Goal: Transaction & Acquisition: Purchase product/service

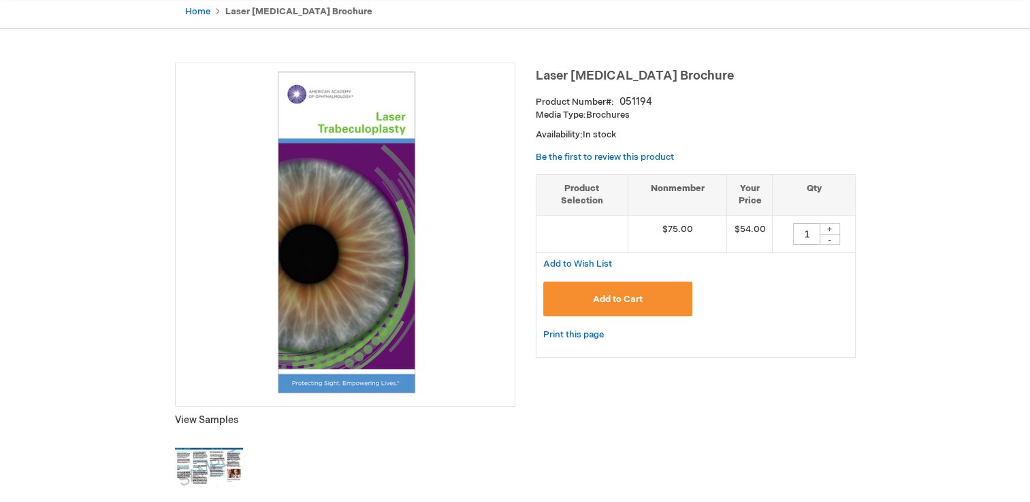
scroll to position [136, 0]
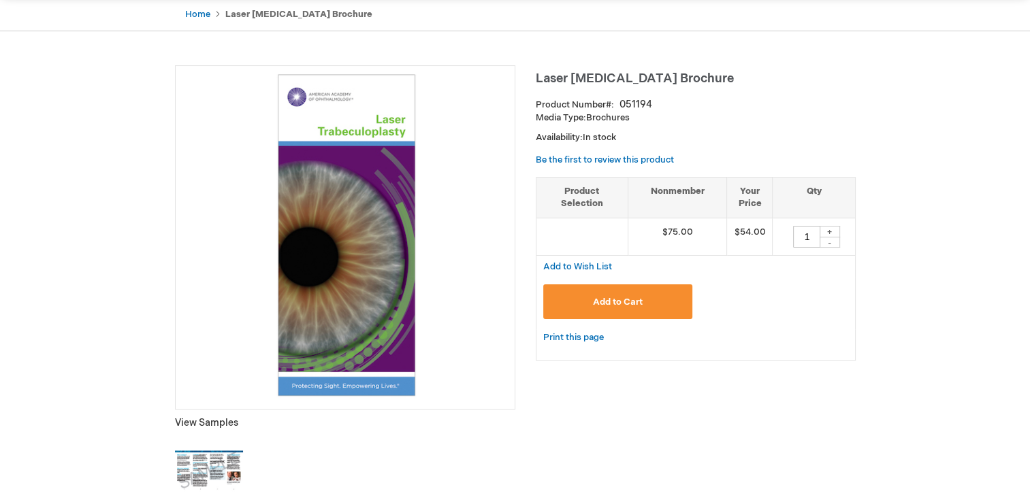
click at [209, 470] on img at bounding box center [209, 471] width 68 height 68
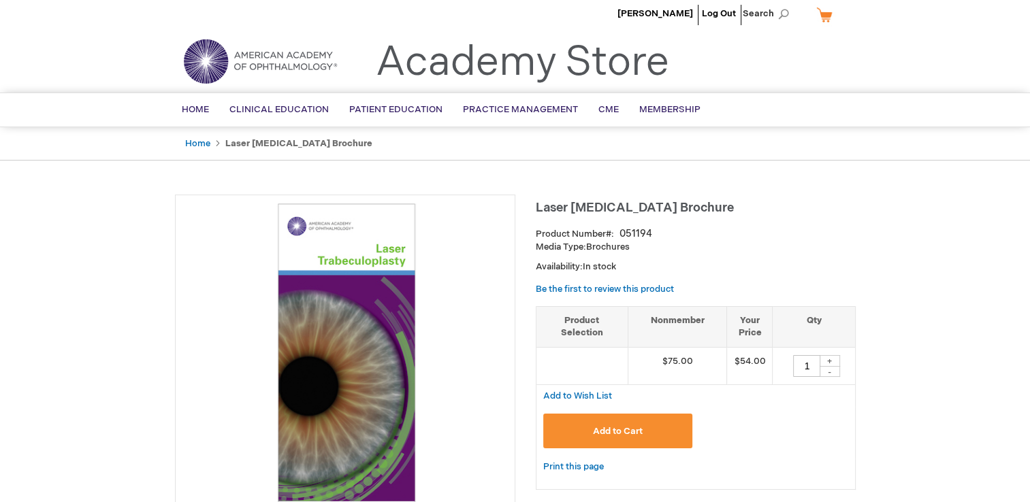
scroll to position [0, 0]
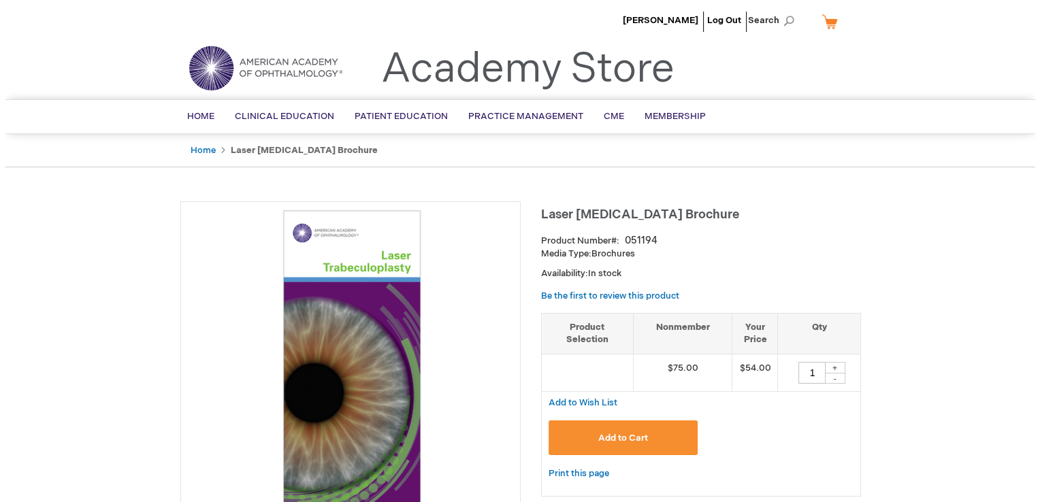
scroll to position [68, 0]
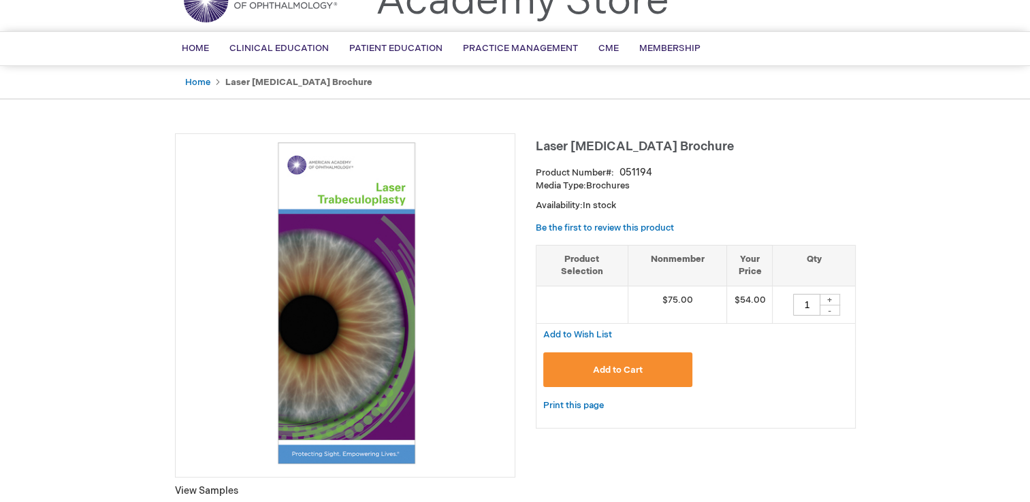
click at [831, 301] on div "+" at bounding box center [830, 300] width 20 height 12
click at [828, 309] on div "-" at bounding box center [830, 310] width 20 height 11
click at [826, 299] on div "+" at bounding box center [830, 300] width 20 height 12
type input "2"
click at [626, 372] on span "Add to Cart" at bounding box center [618, 370] width 50 height 11
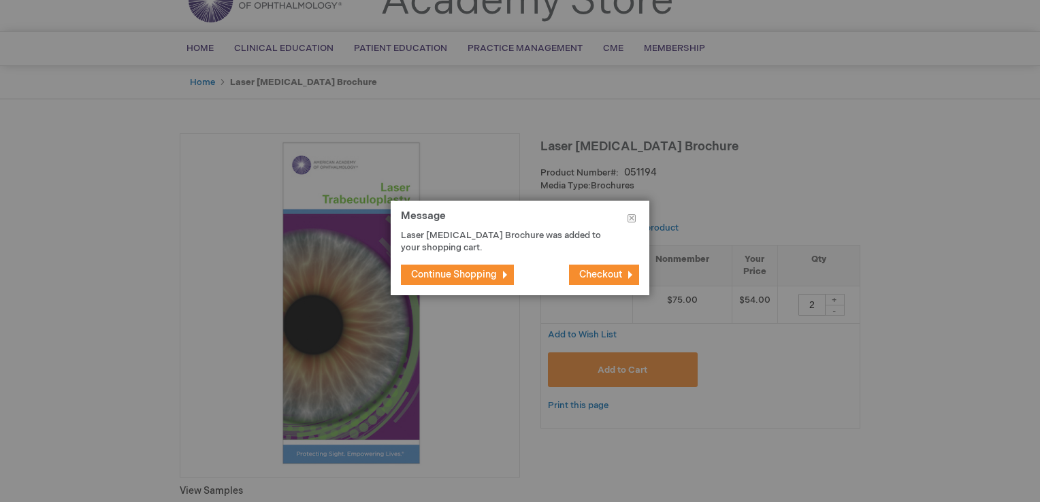
click at [601, 274] on span "Checkout" at bounding box center [600, 275] width 43 height 12
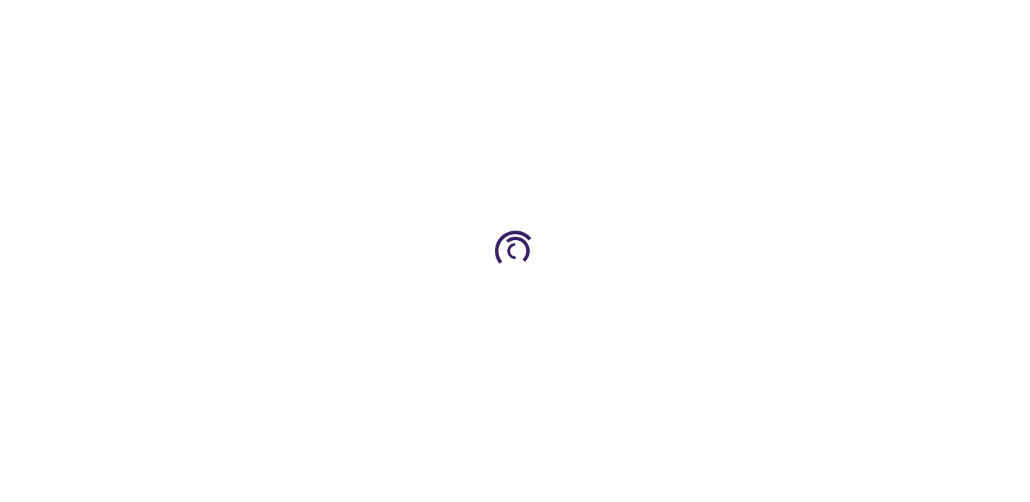
select select "US"
select select "18"
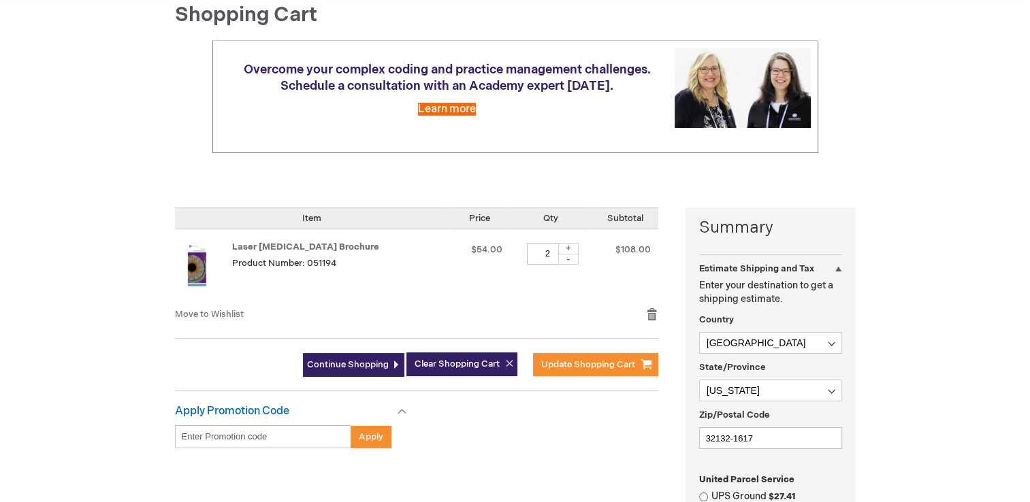
scroll to position [136, 0]
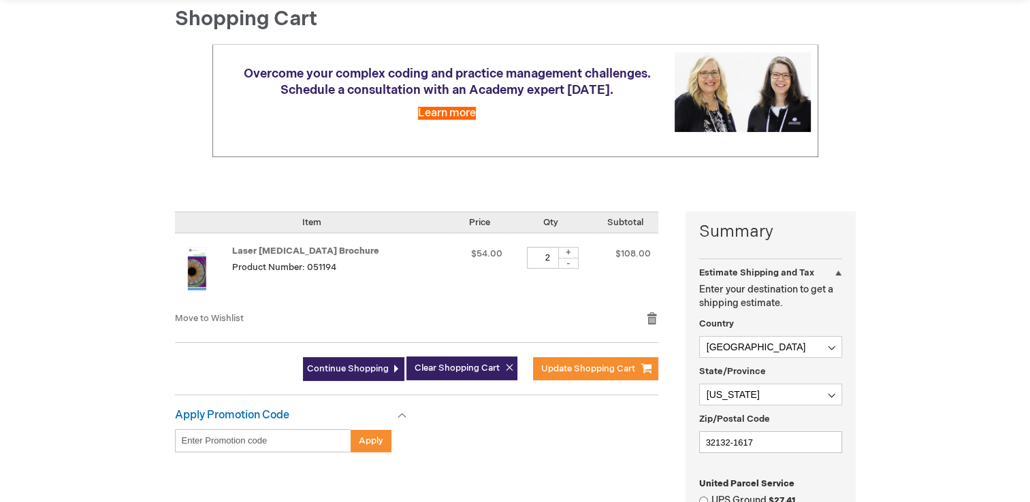
click at [566, 263] on div "-" at bounding box center [568, 263] width 20 height 11
type input "1"
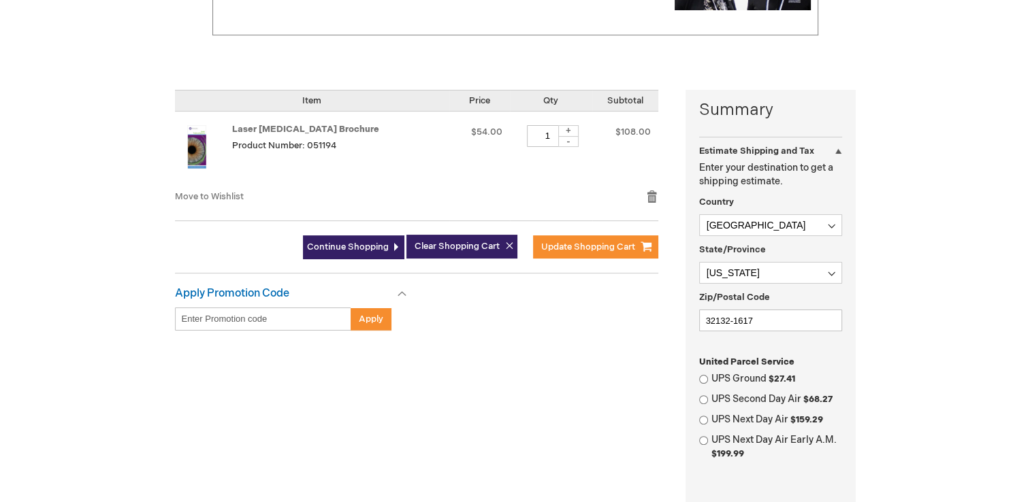
scroll to position [272, 0]
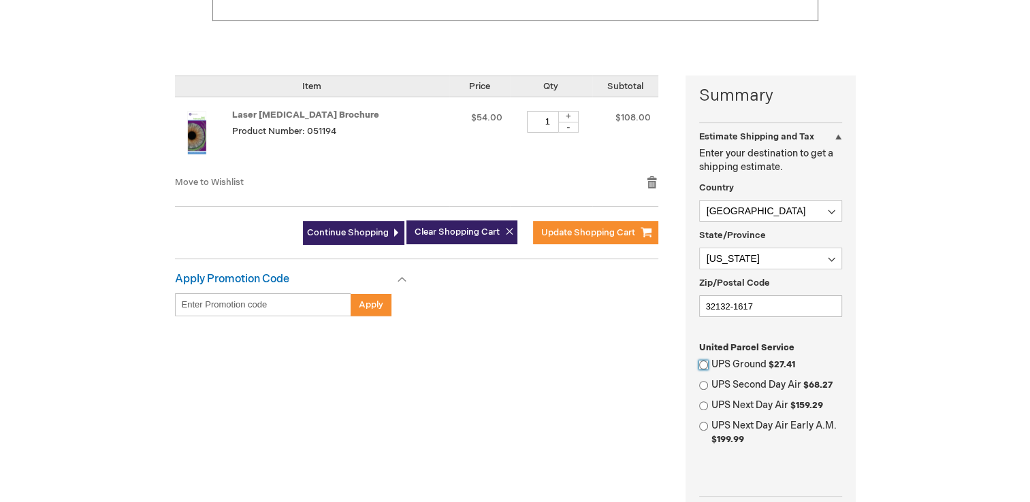
click at [703, 365] on input "UPS Ground $27.41" at bounding box center [703, 365] width 9 height 9
radio input "true"
click at [566, 113] on div "+" at bounding box center [568, 117] width 20 height 12
type input "2"
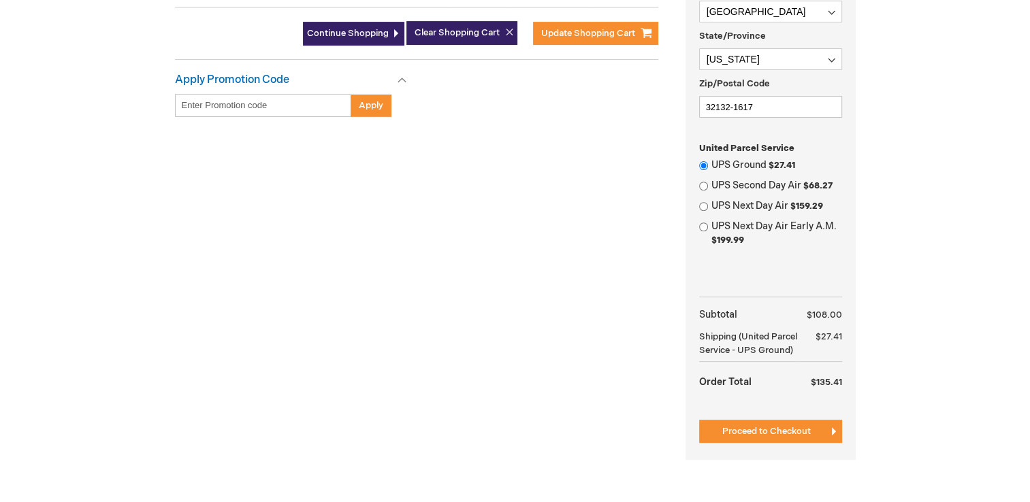
scroll to position [477, 0]
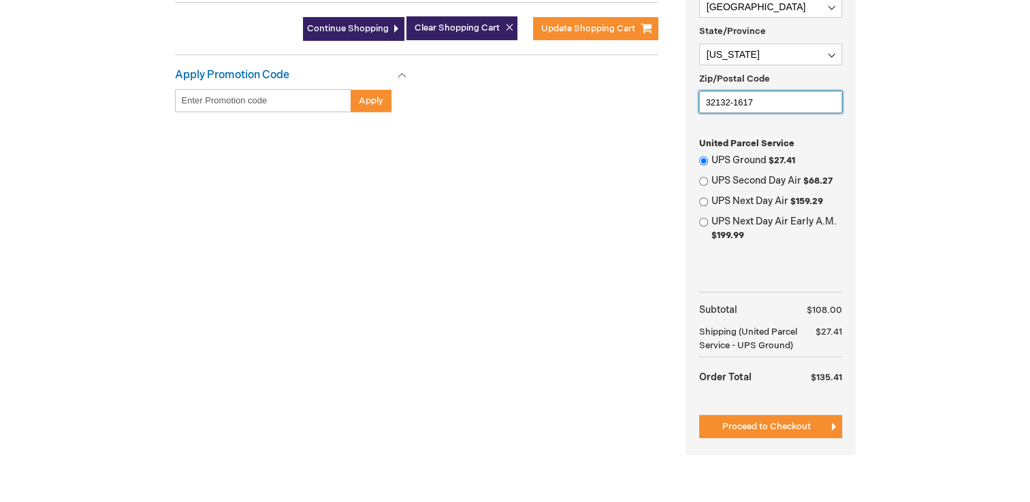
drag, startPoint x: 773, startPoint y: 103, endPoint x: 728, endPoint y: 110, distance: 46.2
click at [728, 110] on input "32132-1617" at bounding box center [770, 102] width 143 height 22
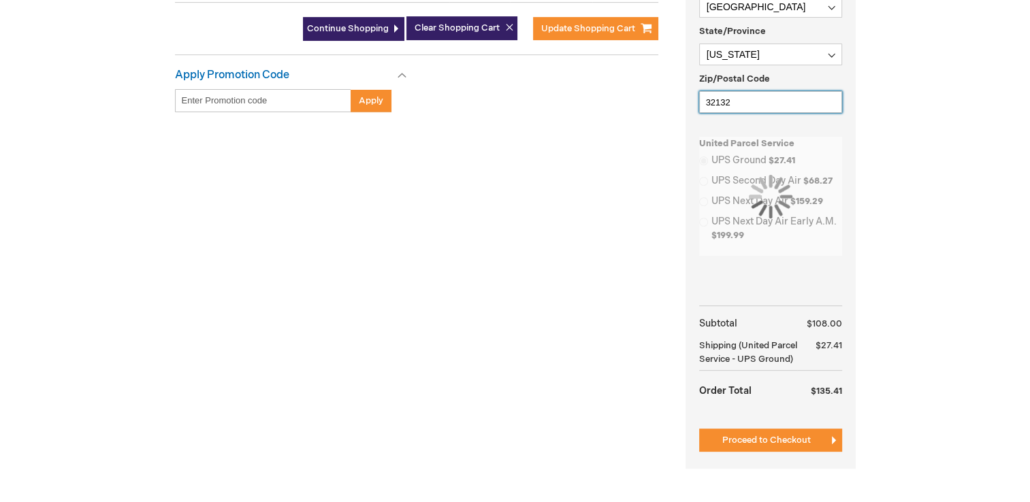
type input "32132"
click at [662, 208] on div "Summary Estimate Shipping and Tax Estimate Shipping and Tax Enter your destinat…" at bounding box center [515, 178] width 681 height 615
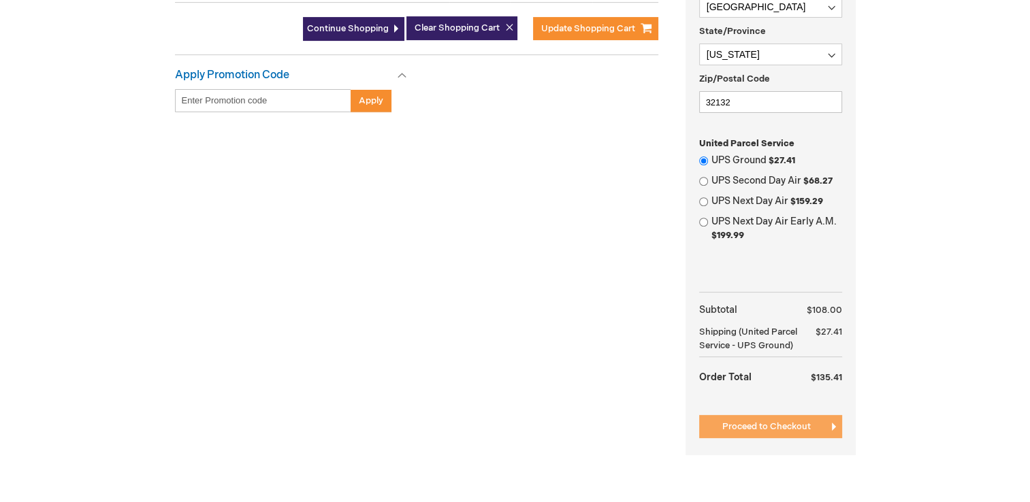
click at [779, 438] on button "Proceed to Checkout" at bounding box center [770, 426] width 143 height 23
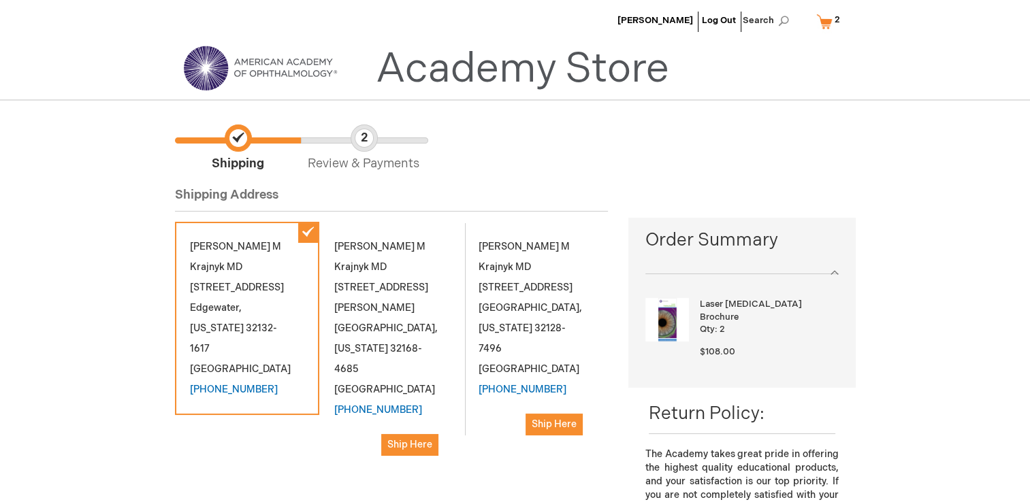
click at [833, 271] on div at bounding box center [741, 267] width 193 height 14
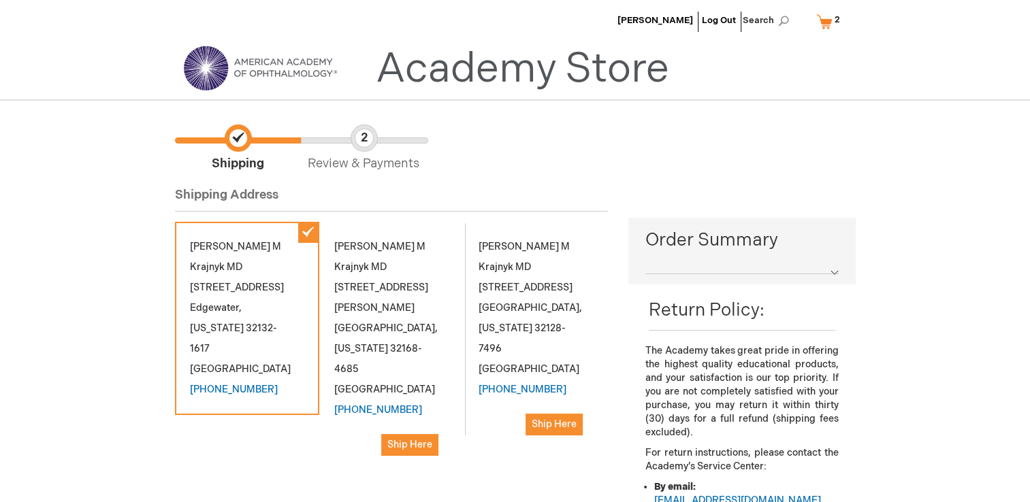
click at [838, 266] on div at bounding box center [741, 267] width 193 height 14
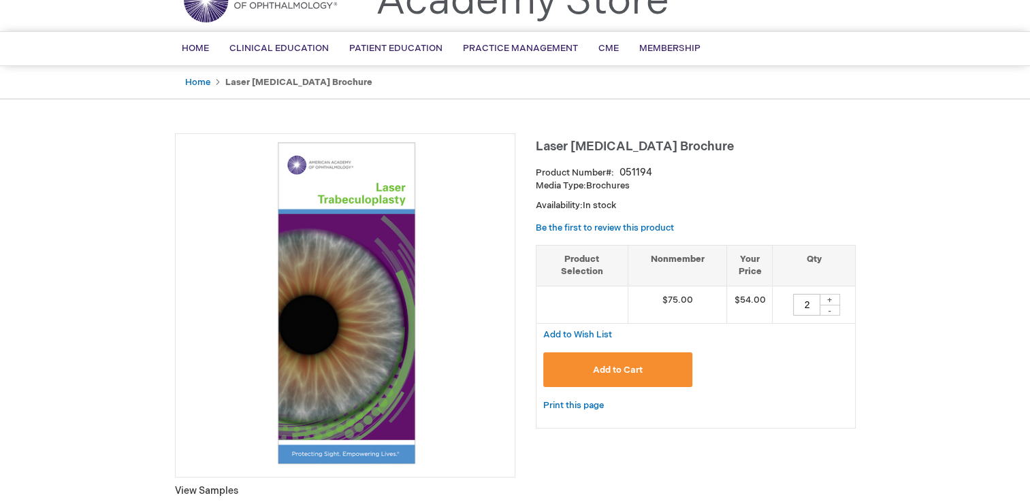
click at [836, 309] on div "-" at bounding box center [830, 310] width 20 height 11
type input "1"
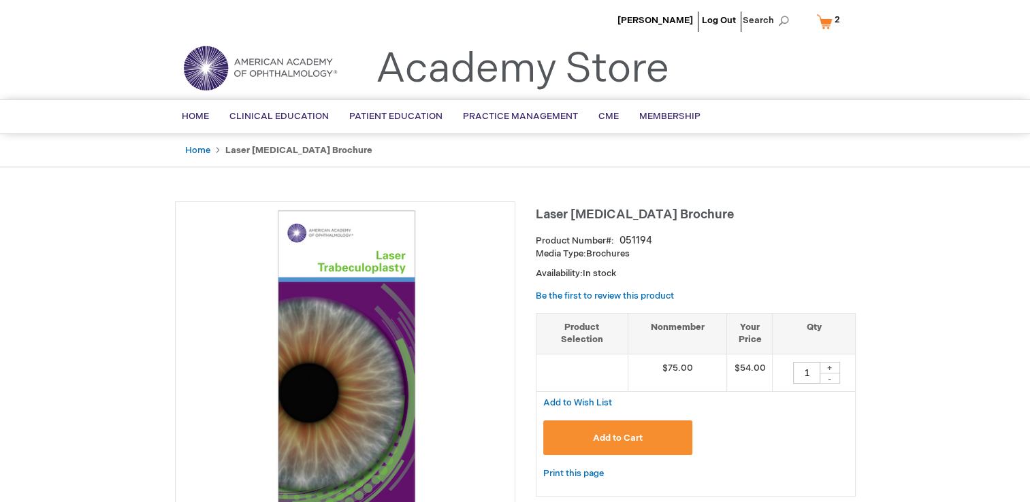
click at [817, 22] on link "My Cart 2 2 items" at bounding box center [830, 22] width 35 height 24
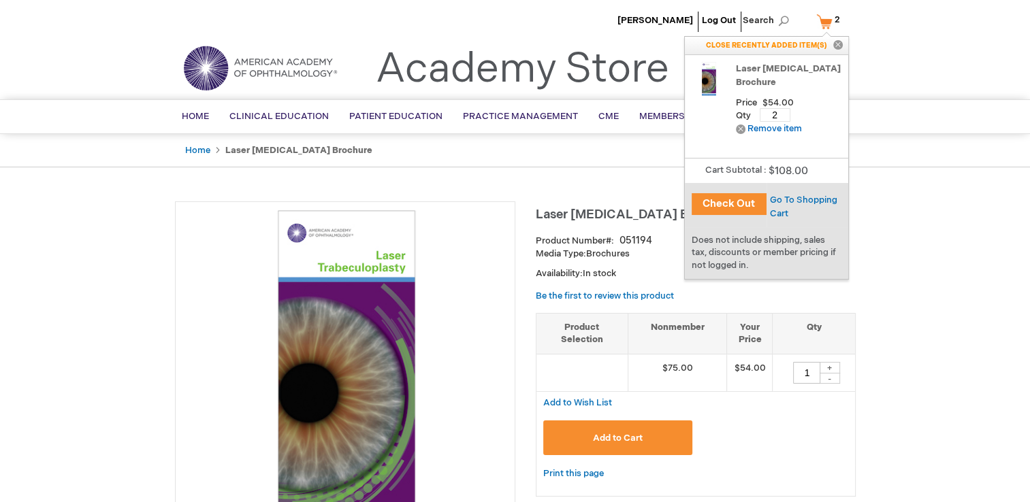
click at [777, 112] on input "2" at bounding box center [775, 115] width 31 height 14
type input "1"
click at [806, 118] on span "Update" at bounding box center [817, 115] width 31 height 11
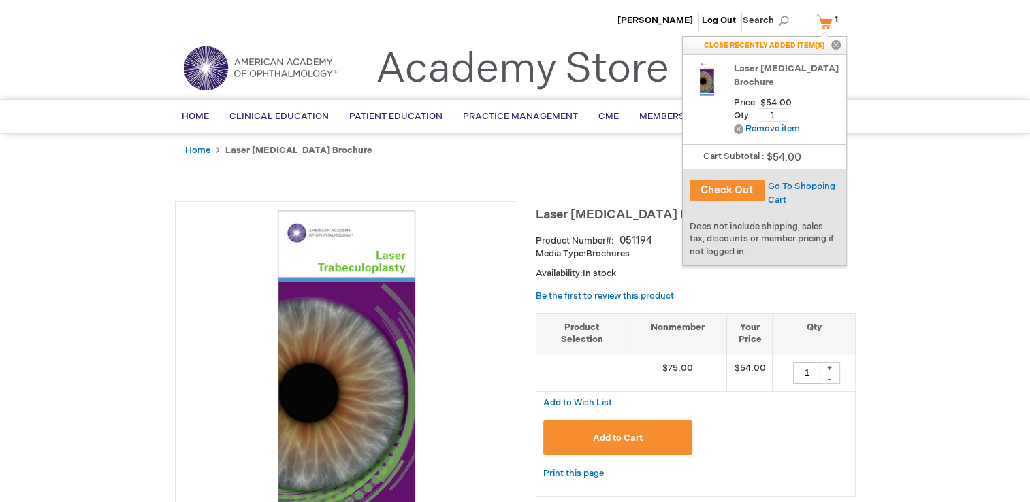
click at [741, 187] on button "Check Out" at bounding box center [727, 191] width 75 height 22
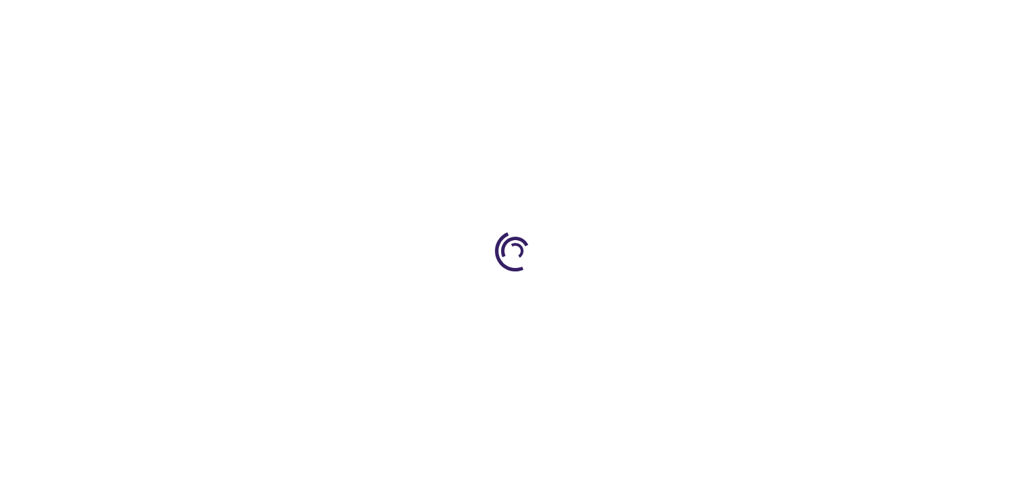
select select "US"
select select "18"
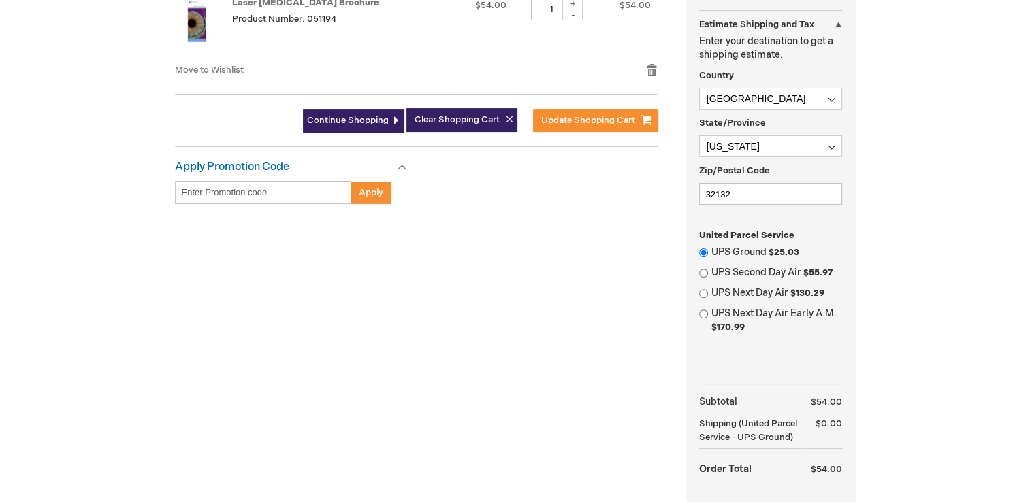
scroll to position [408, 0]
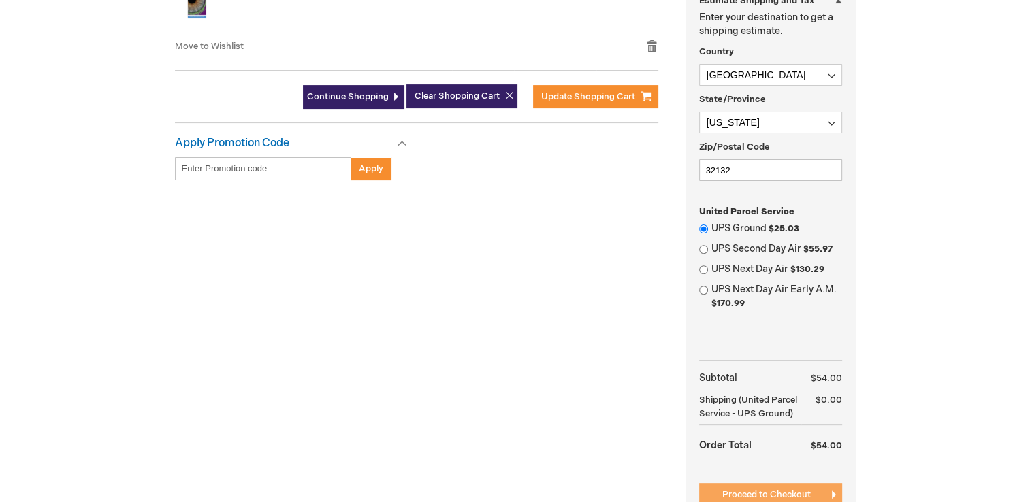
click at [779, 496] on span "Proceed to Checkout" at bounding box center [766, 494] width 88 height 11
